Goal: Browse casually

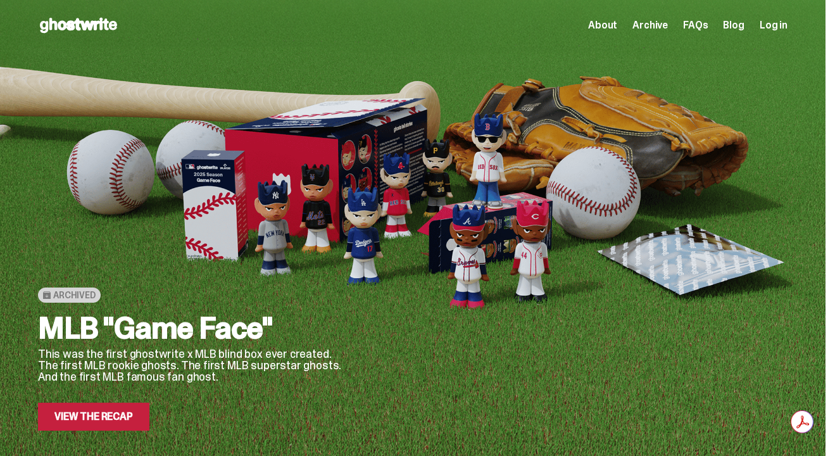
click at [92, 147] on div "Archived MLB "Game Face" This was the first ghostwrite x MLB blind box ever cre…" at bounding box center [190, 270] width 304 height 319
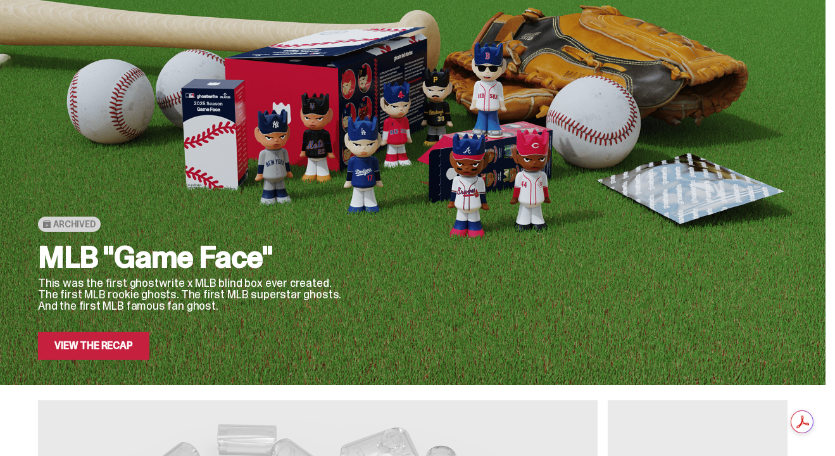
click at [106, 348] on link "View the Recap" at bounding box center [93, 346] width 111 height 28
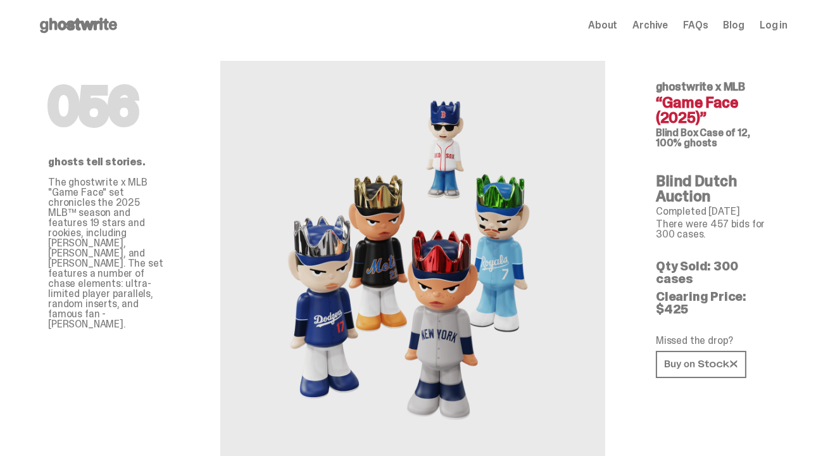
click at [101, 32] on icon at bounding box center [78, 25] width 81 height 20
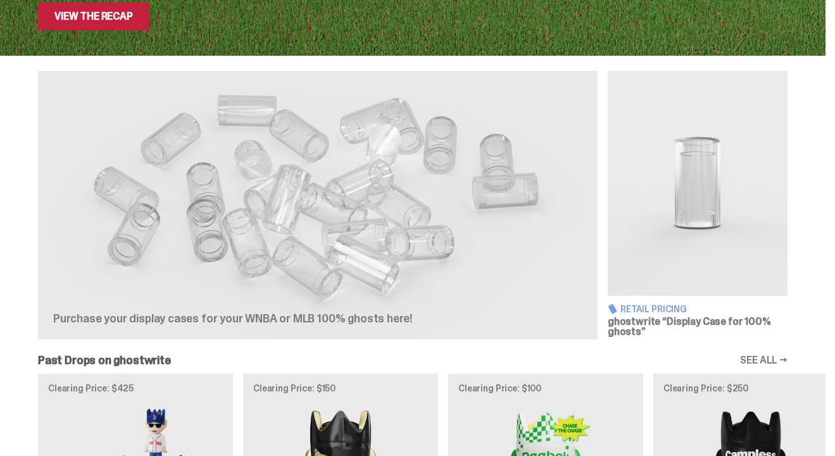
scroll to position [414, 0]
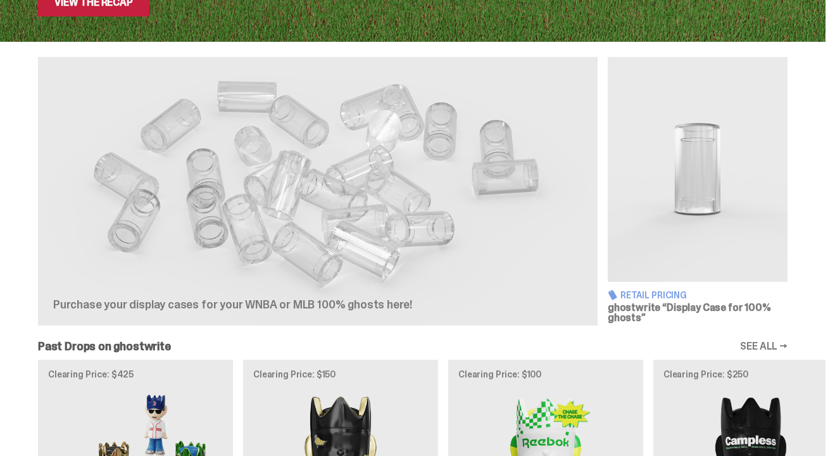
click at [704, 167] on img at bounding box center [698, 169] width 180 height 225
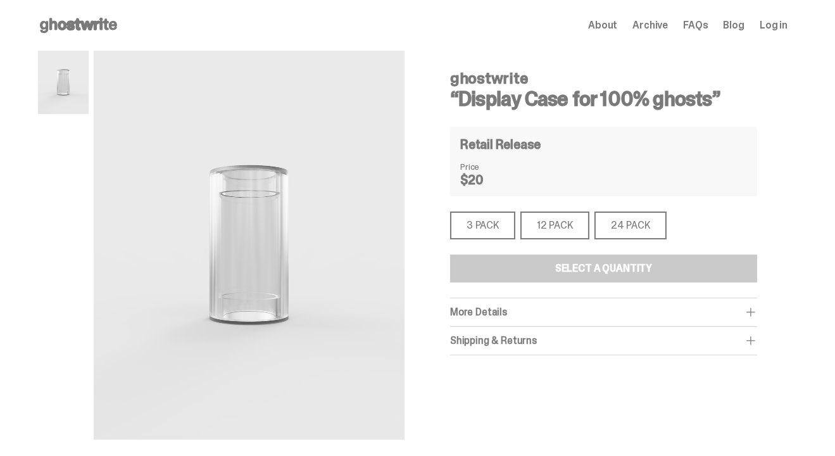
click at [631, 237] on div "24 PACK" at bounding box center [630, 225] width 72 height 28
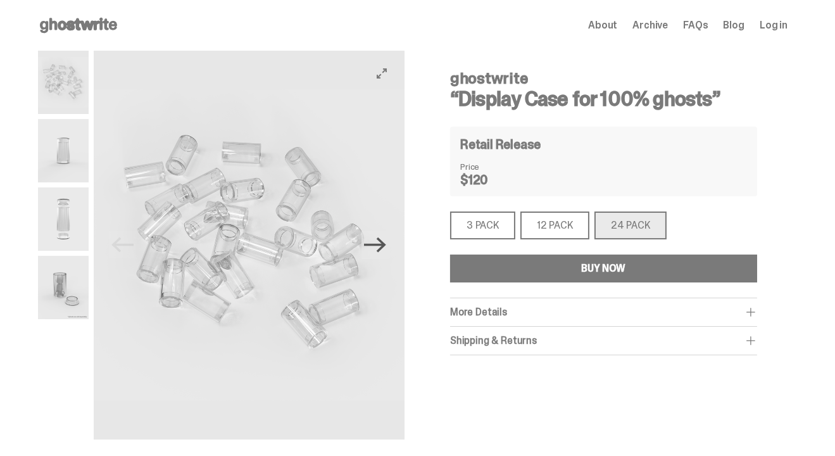
click at [385, 241] on icon "Next" at bounding box center [375, 244] width 22 height 15
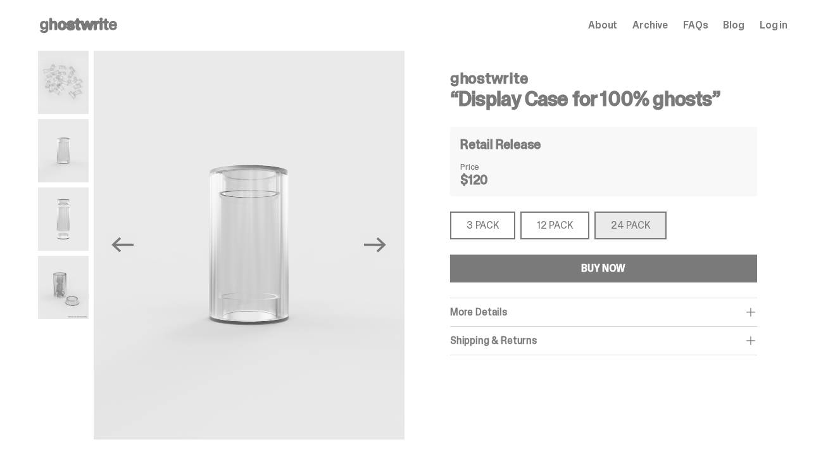
click at [114, 29] on icon at bounding box center [78, 25] width 81 height 20
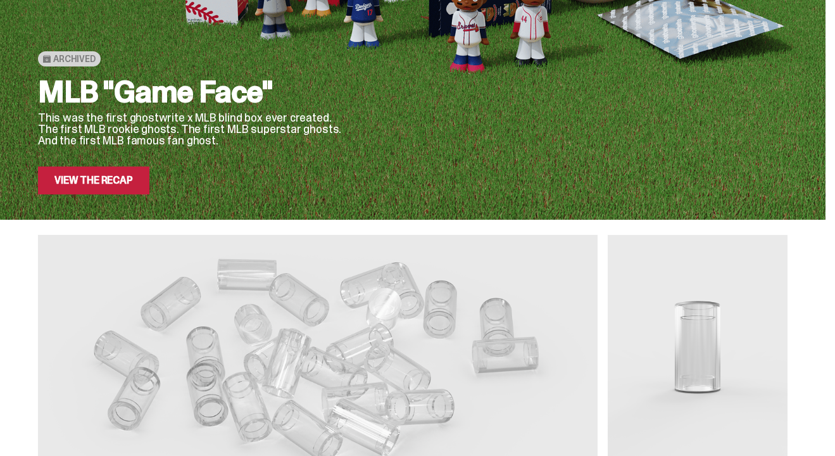
scroll to position [86, 0]
